Goal: Use online tool/utility: Use online tool/utility

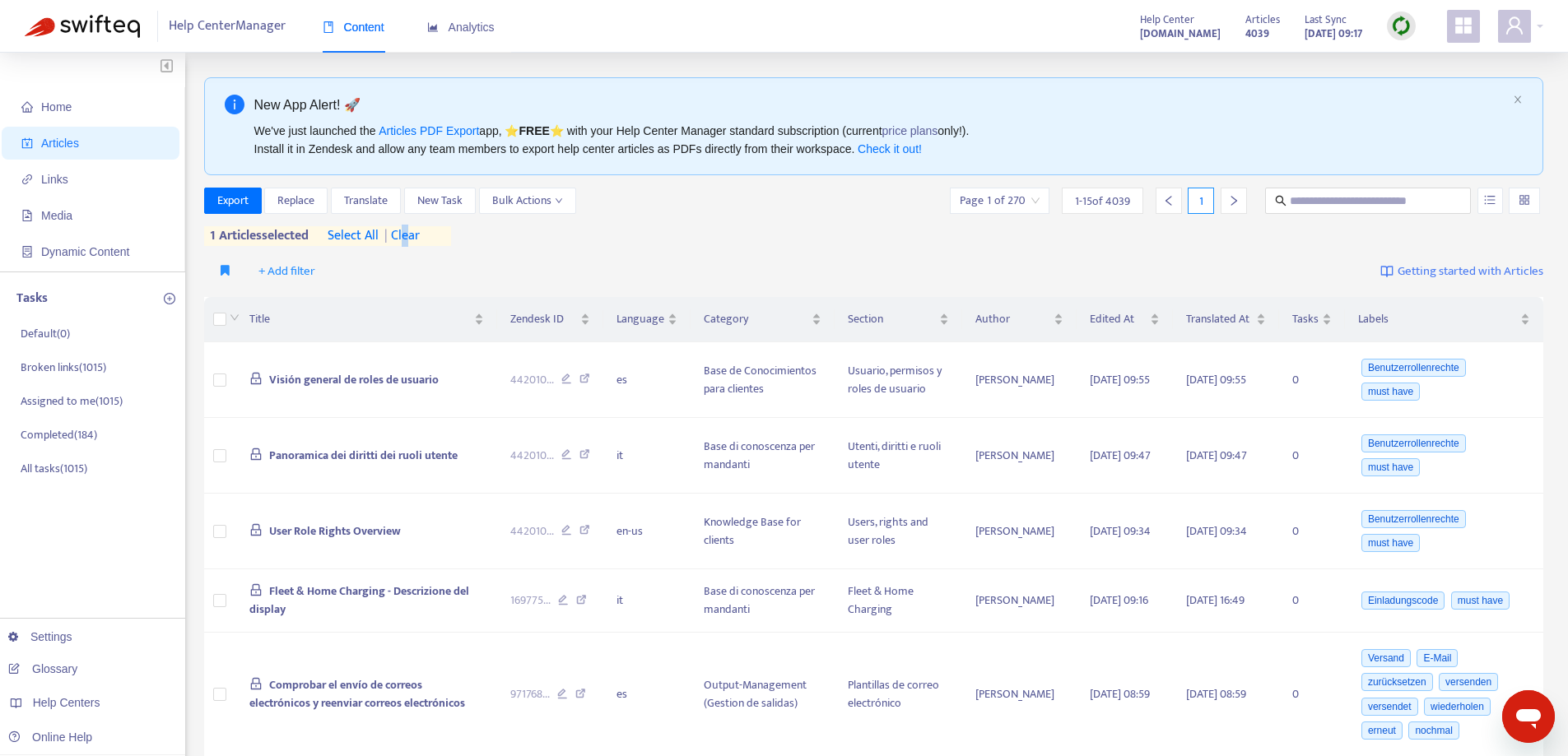
click at [409, 231] on span "| clear" at bounding box center [399, 236] width 41 height 20
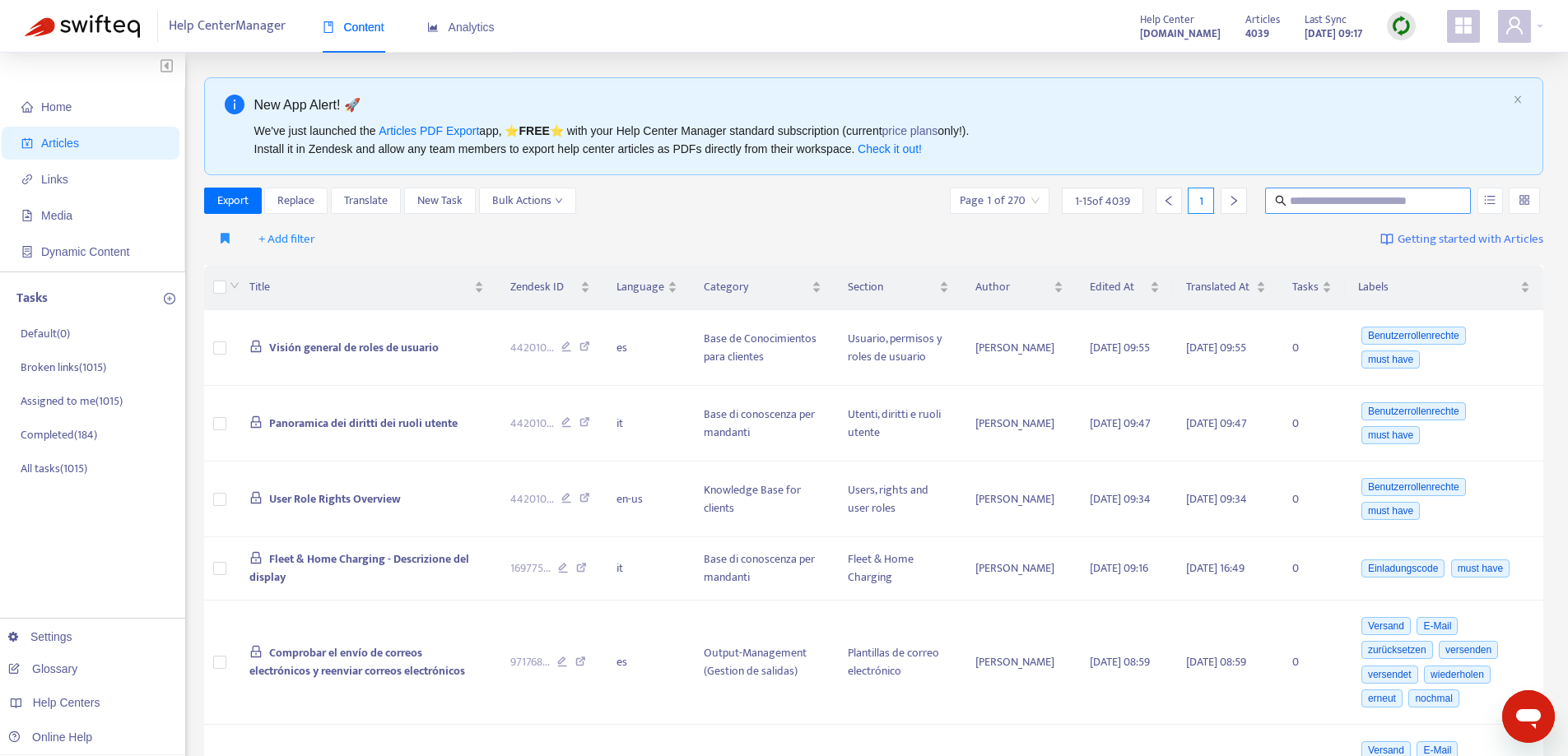
click at [1304, 200] on input "text" at bounding box center [1369, 201] width 158 height 18
paste input "**********"
type input "**********"
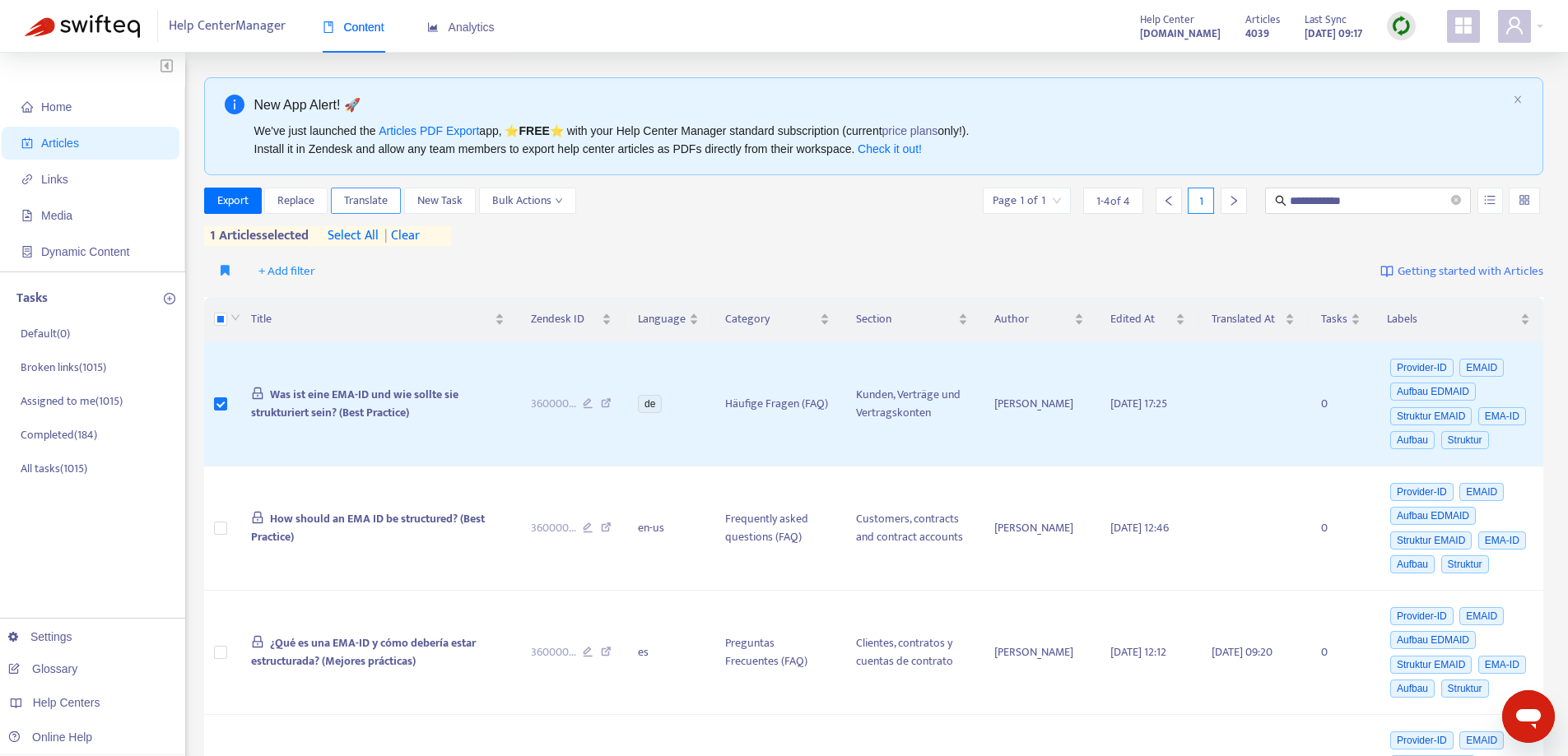
click at [381, 194] on span "Translate" at bounding box center [366, 201] width 43 height 18
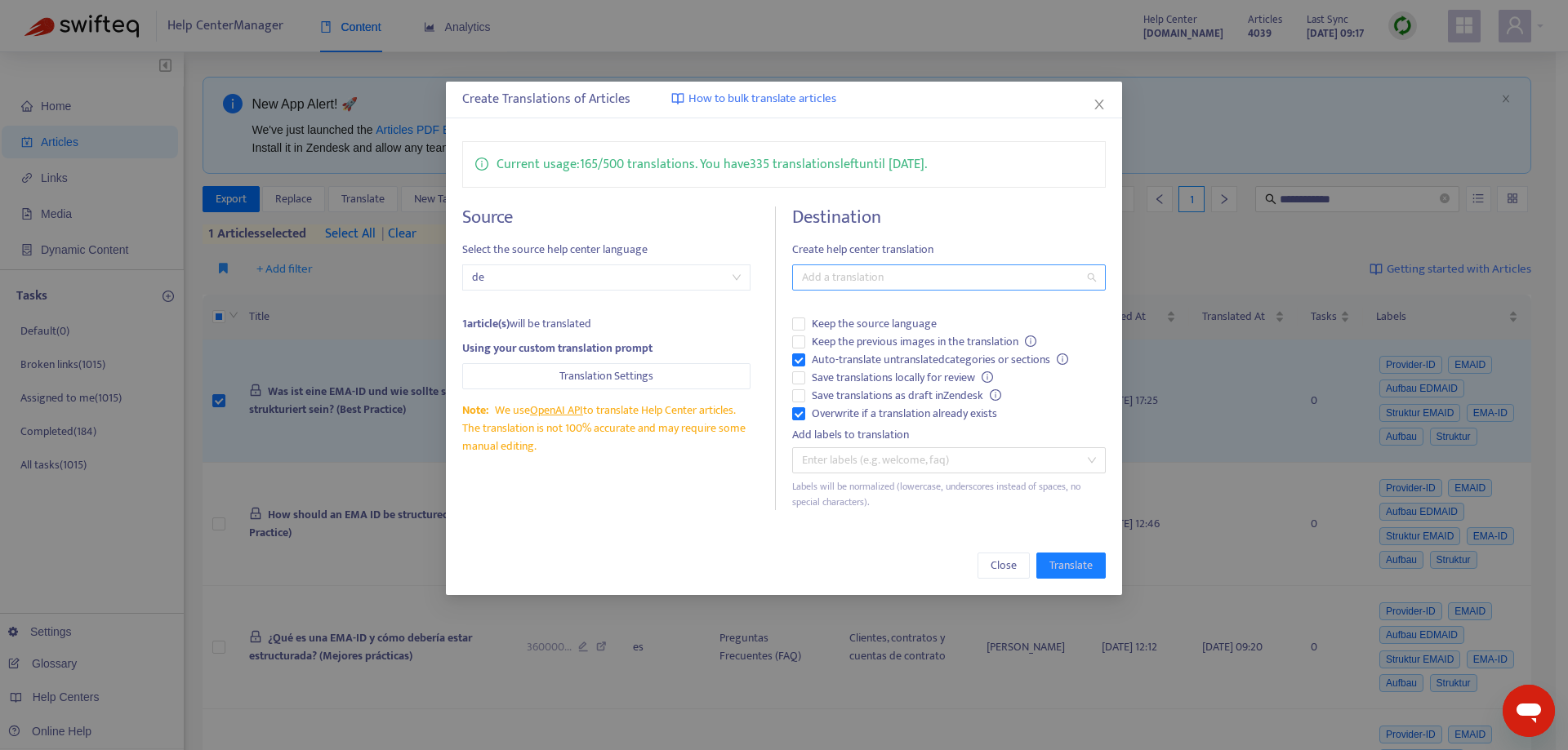
click at [937, 286] on div at bounding box center [940, 277] width 288 height 20
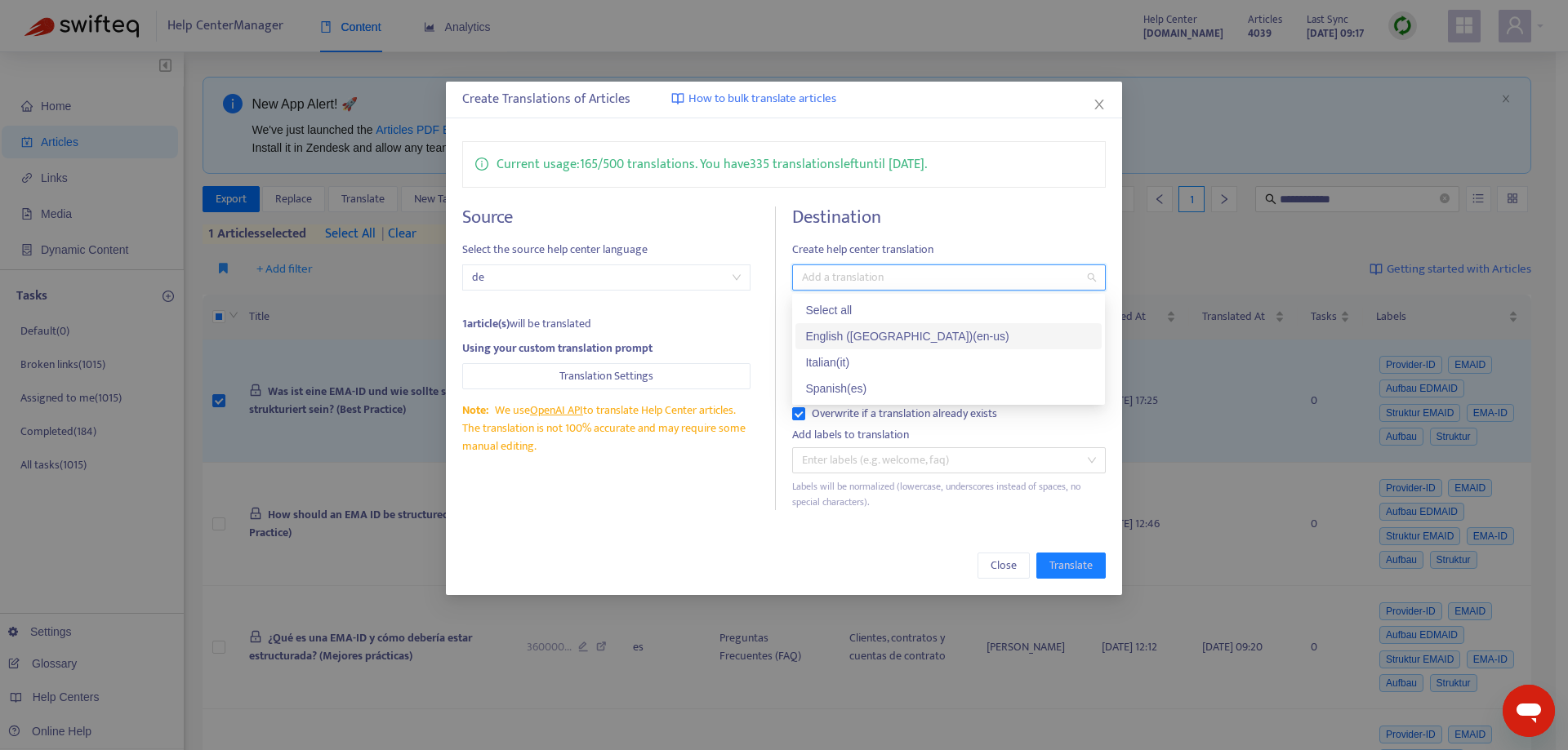
drag, startPoint x: 926, startPoint y: 329, endPoint x: 913, endPoint y: 343, distance: 19.1
click at [927, 329] on div "English ([GEOGRAPHIC_DATA]) ( en-us )" at bounding box center [948, 336] width 286 height 18
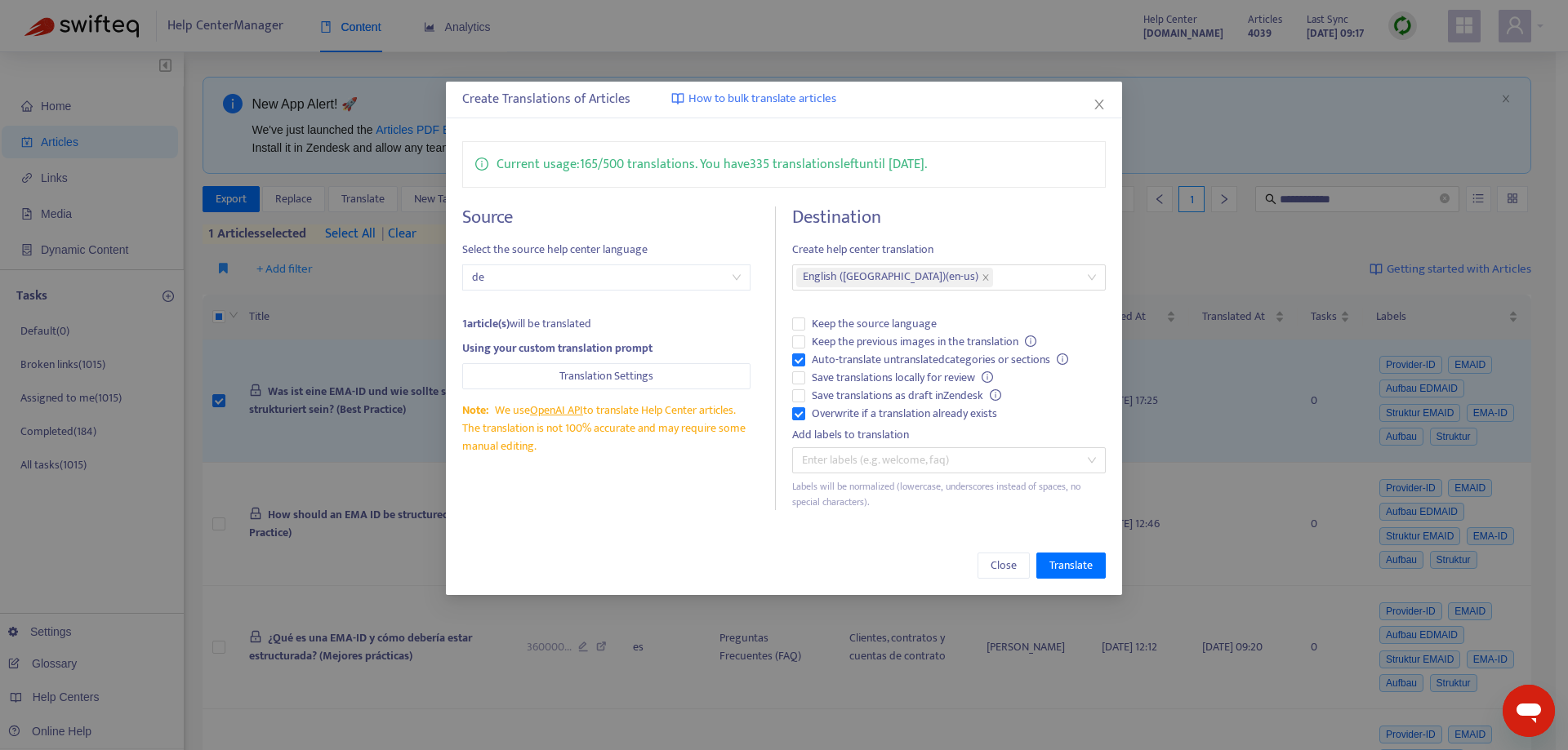
drag, startPoint x: 624, startPoint y: 543, endPoint x: 861, endPoint y: 541, distance: 237.0
click at [623, 543] on div "Close Translate" at bounding box center [784, 566] width 675 height 59
click at [1083, 561] on span "Translate" at bounding box center [1071, 566] width 43 height 18
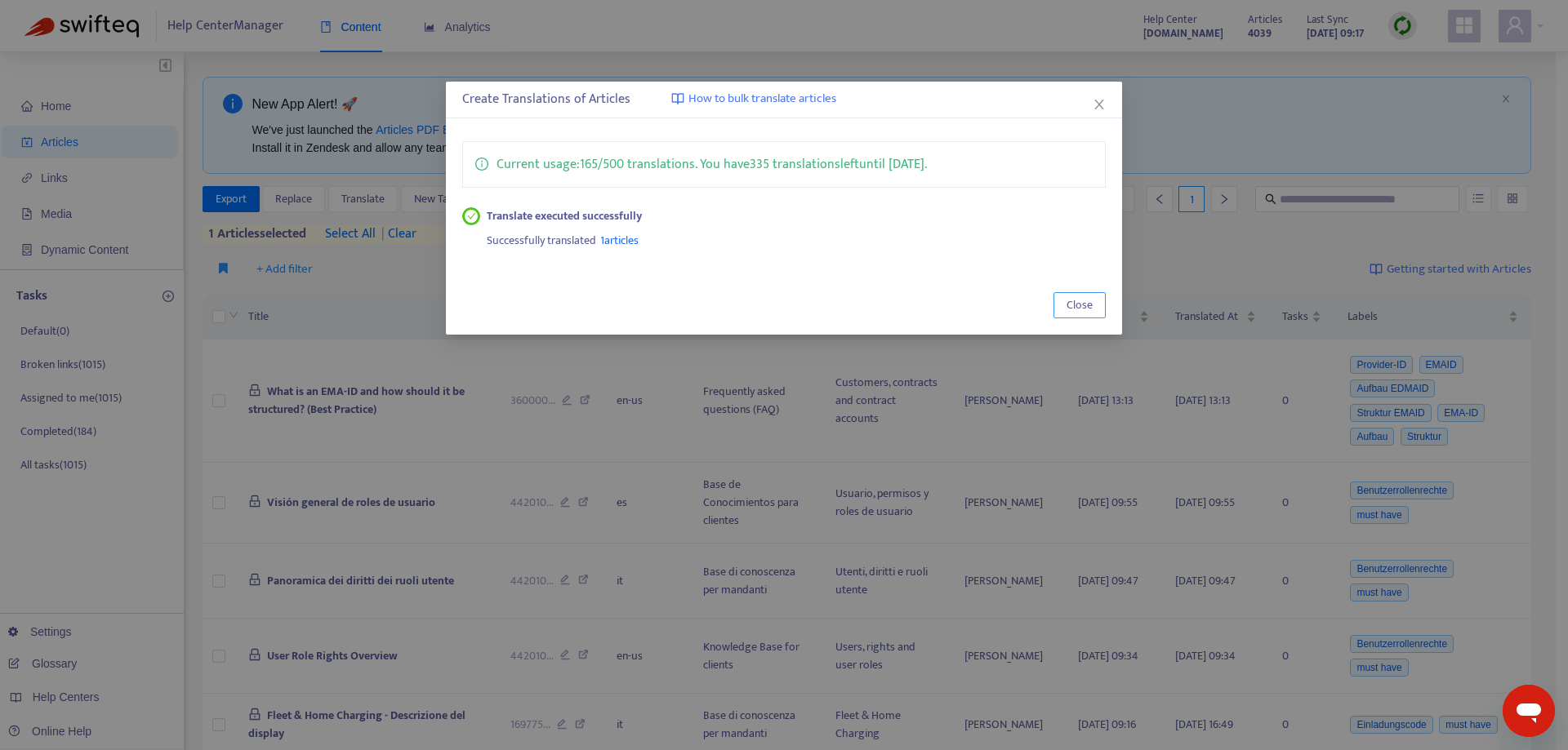
click at [1082, 310] on span "Close" at bounding box center [1079, 305] width 26 height 18
